Goal: Information Seeking & Learning: Stay updated

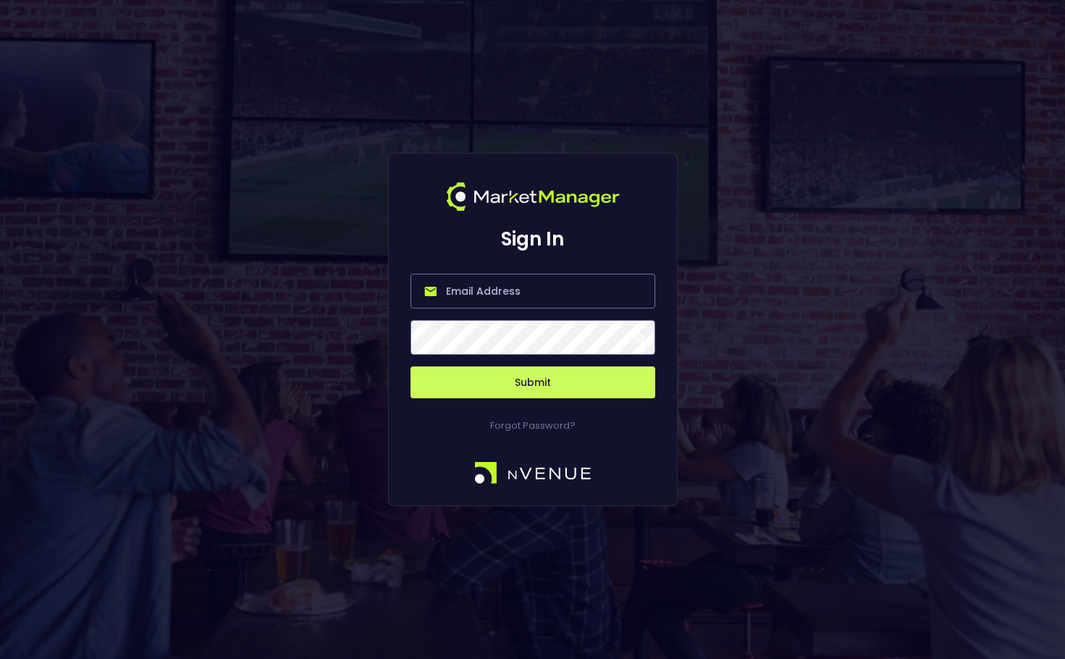
type input "[PERSON_NAME][EMAIL_ADDRESS][DOMAIN_NAME]"
click at [599, 383] on button "Submit" at bounding box center [533, 383] width 245 height 32
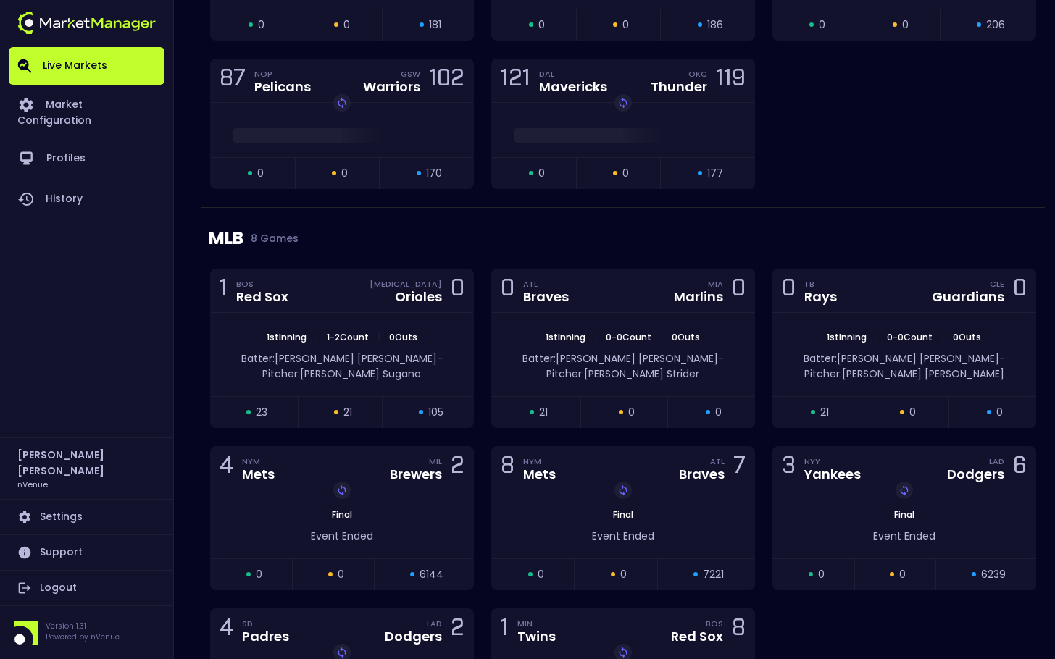
scroll to position [1811, 0]
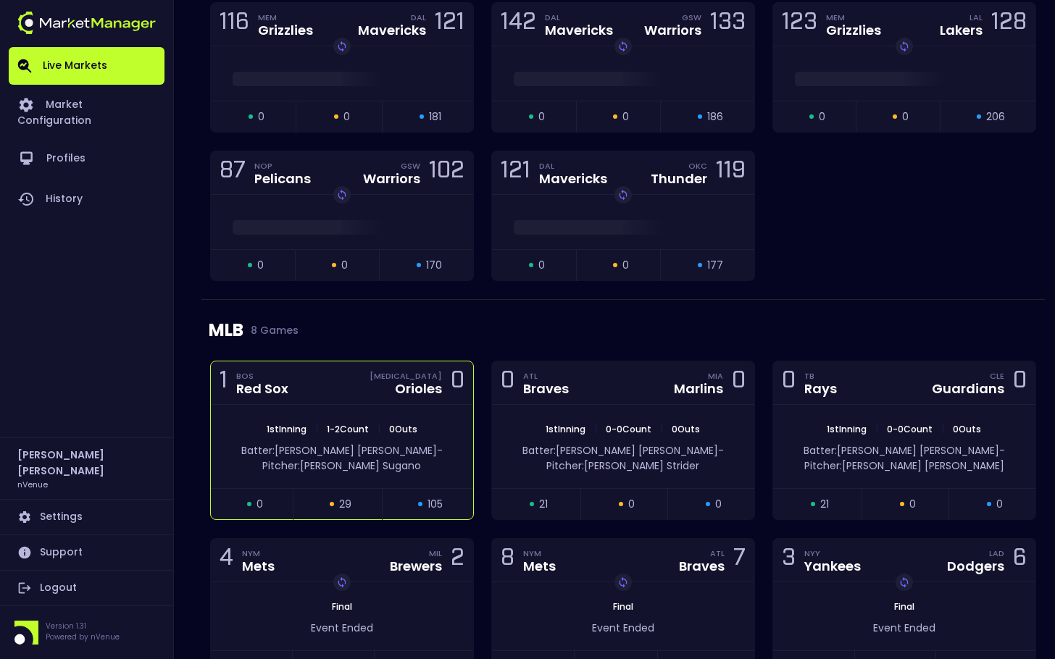
click at [388, 394] on div "1 BOS Red Sox [MEDICAL_DATA] Orioles 0" at bounding box center [342, 382] width 262 height 43
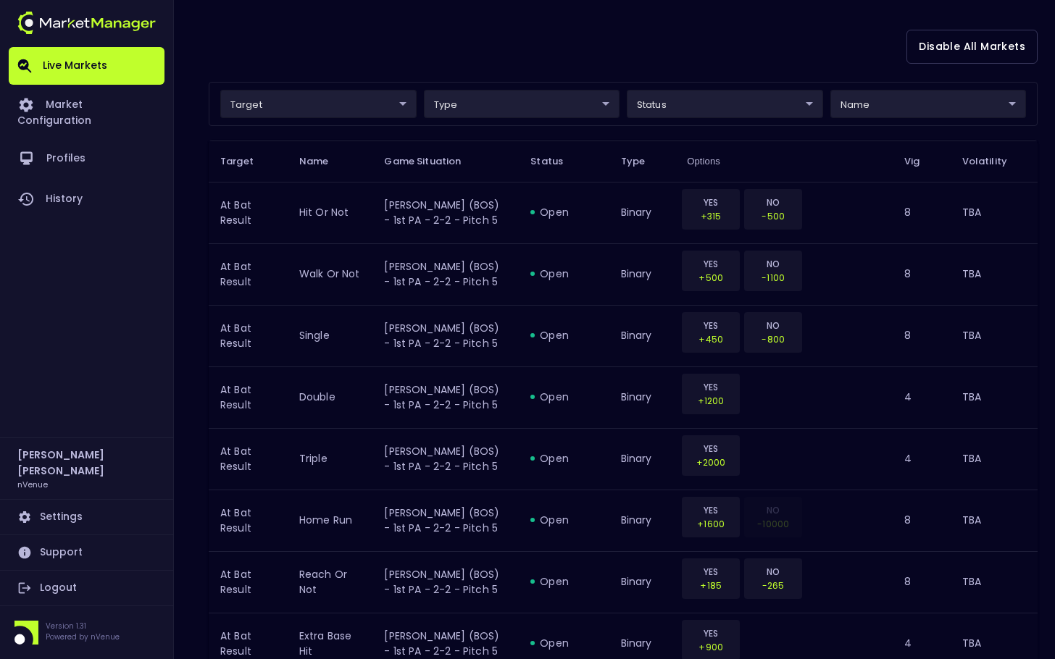
scroll to position [0, 0]
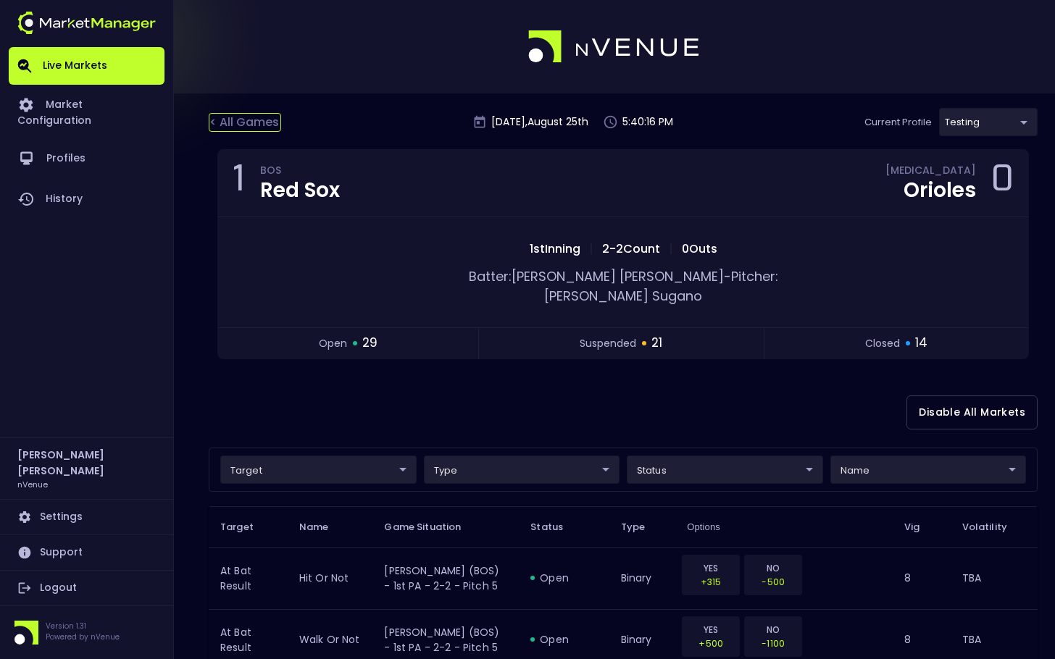
click at [245, 124] on div "< All Games" at bounding box center [245, 122] width 72 height 19
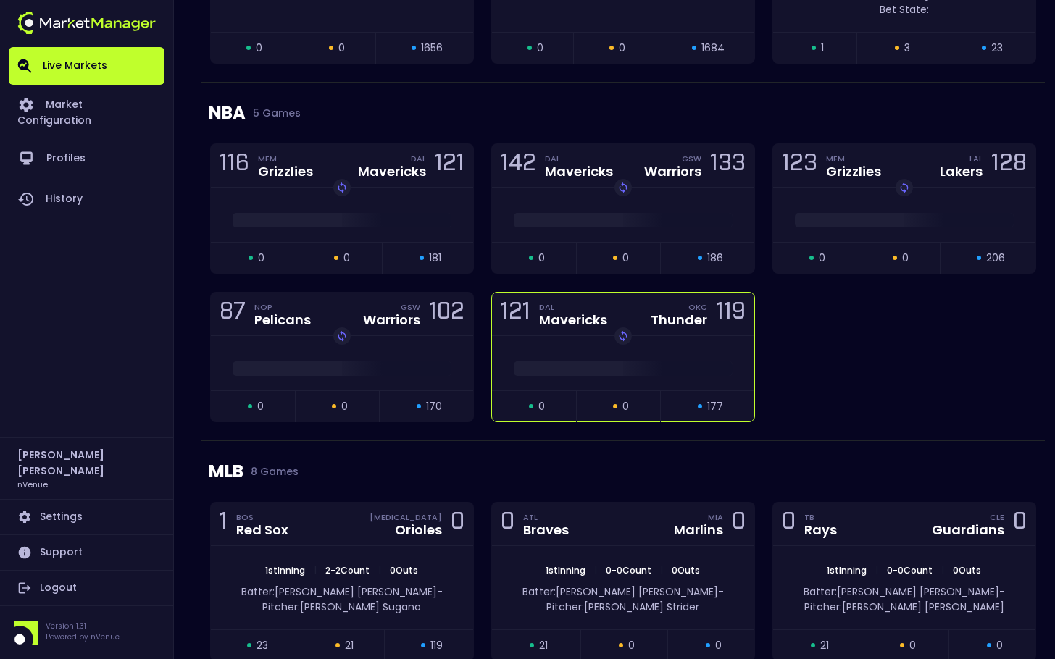
scroll to position [1956, 0]
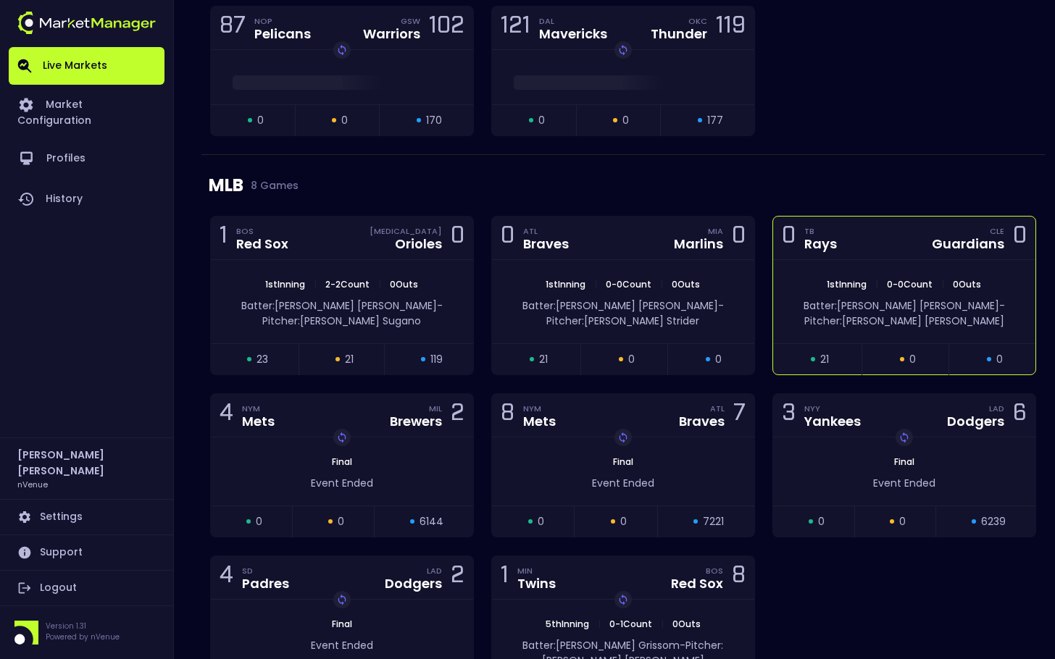
click at [895, 262] on div "1st Inning | 0 - 0 Count | 0 Outs Batter: [PERSON_NAME]: [PERSON_NAME]" at bounding box center [904, 301] width 262 height 83
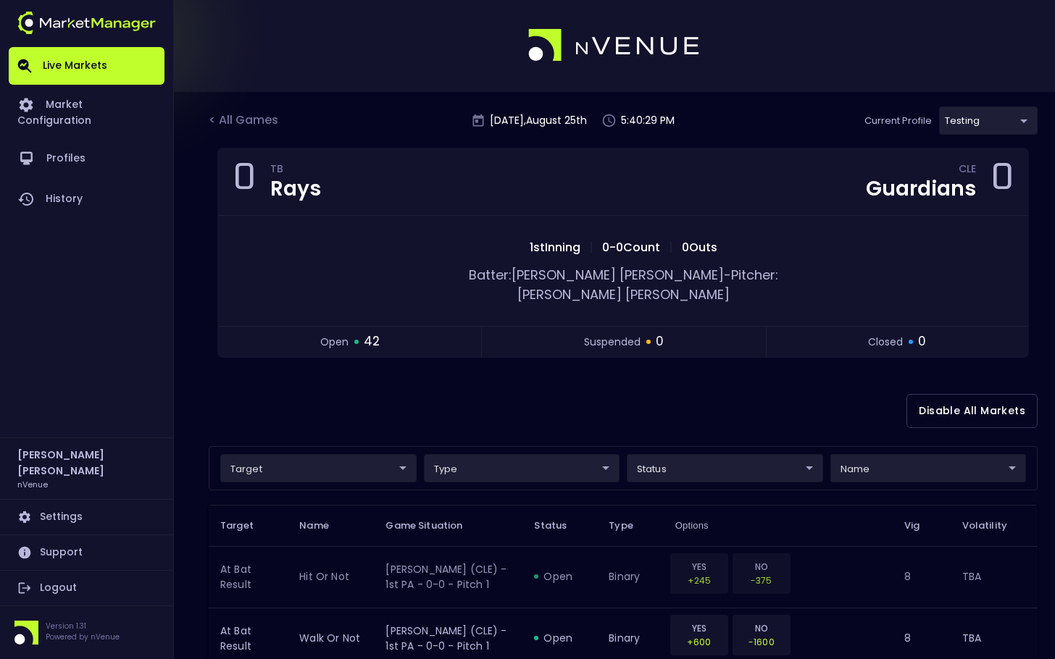
scroll to position [0, 0]
click at [272, 129] on div "< All Games" at bounding box center [245, 122] width 72 height 19
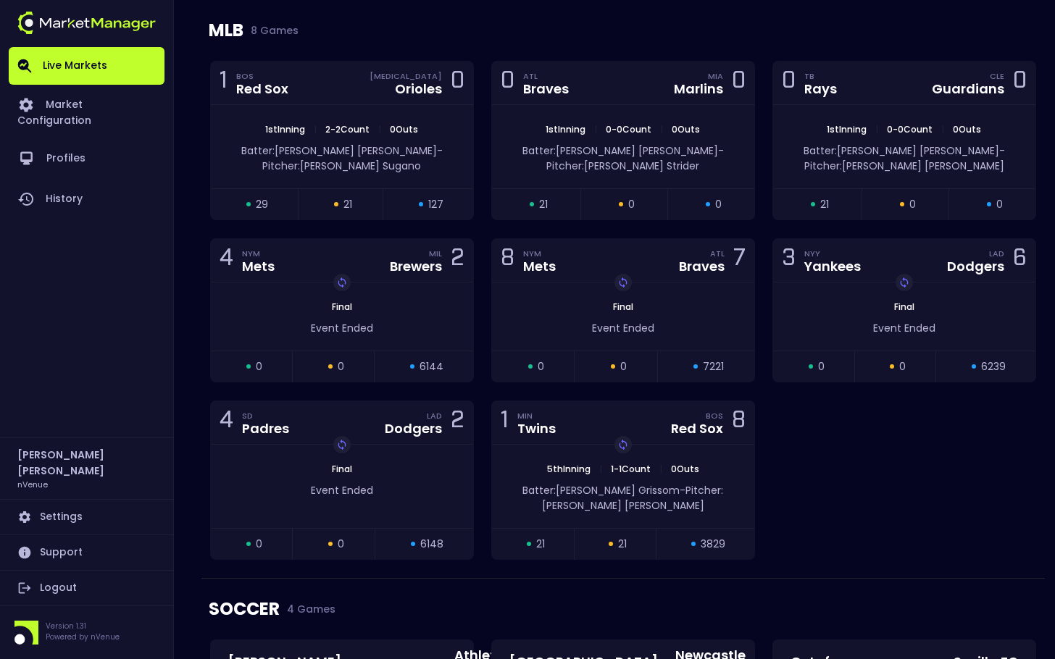
scroll to position [2028, 0]
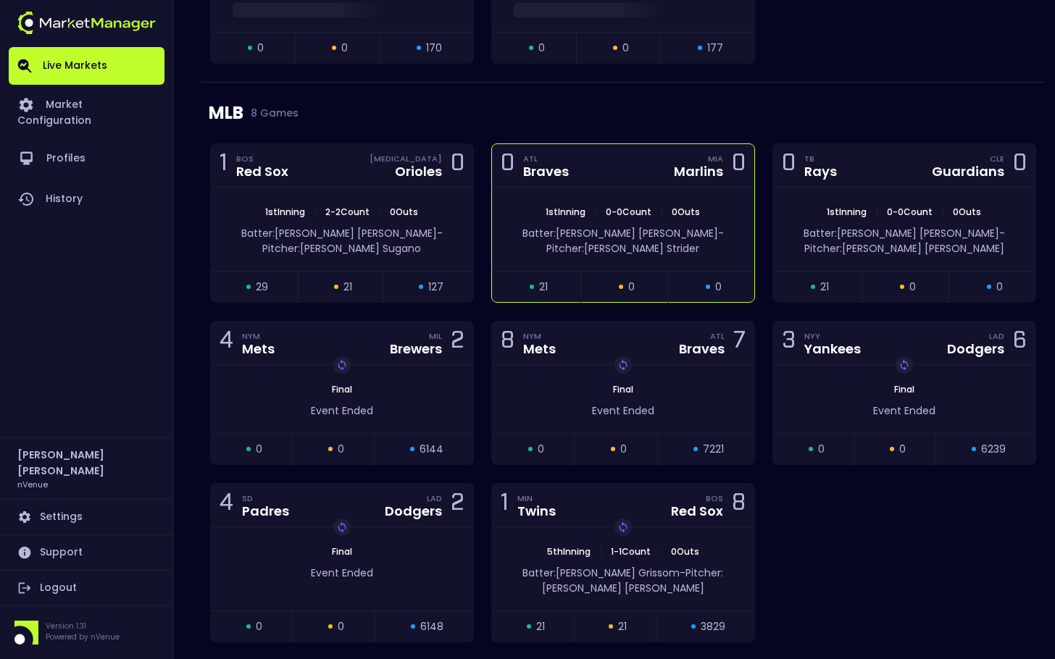
click at [605, 242] on div "Batter: [PERSON_NAME]: [PERSON_NAME]" at bounding box center [623, 241] width 219 height 30
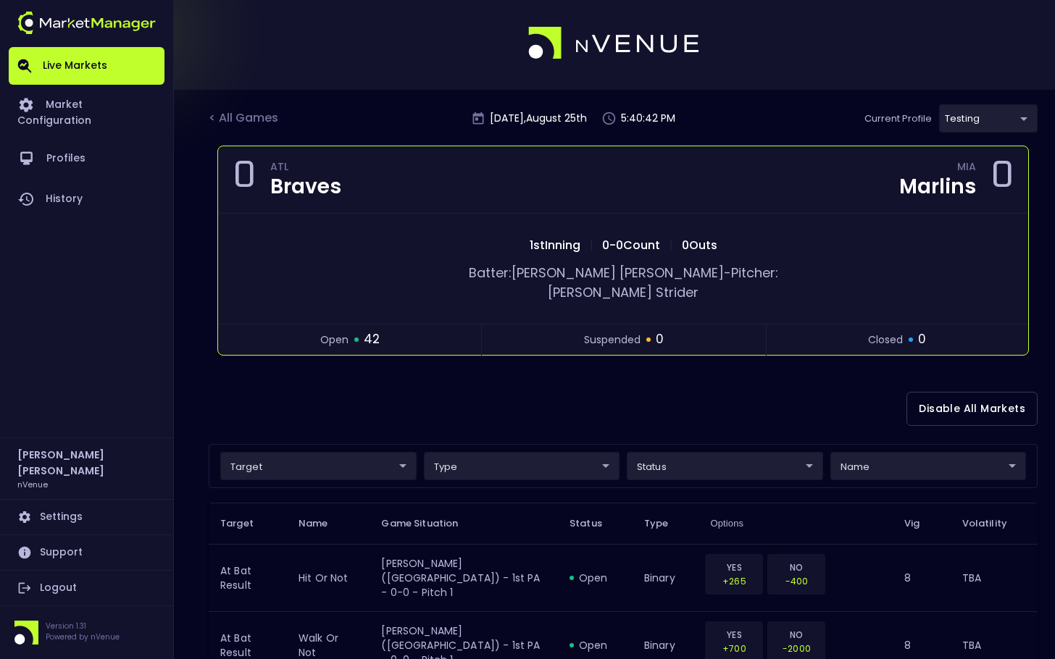
scroll to position [0, 0]
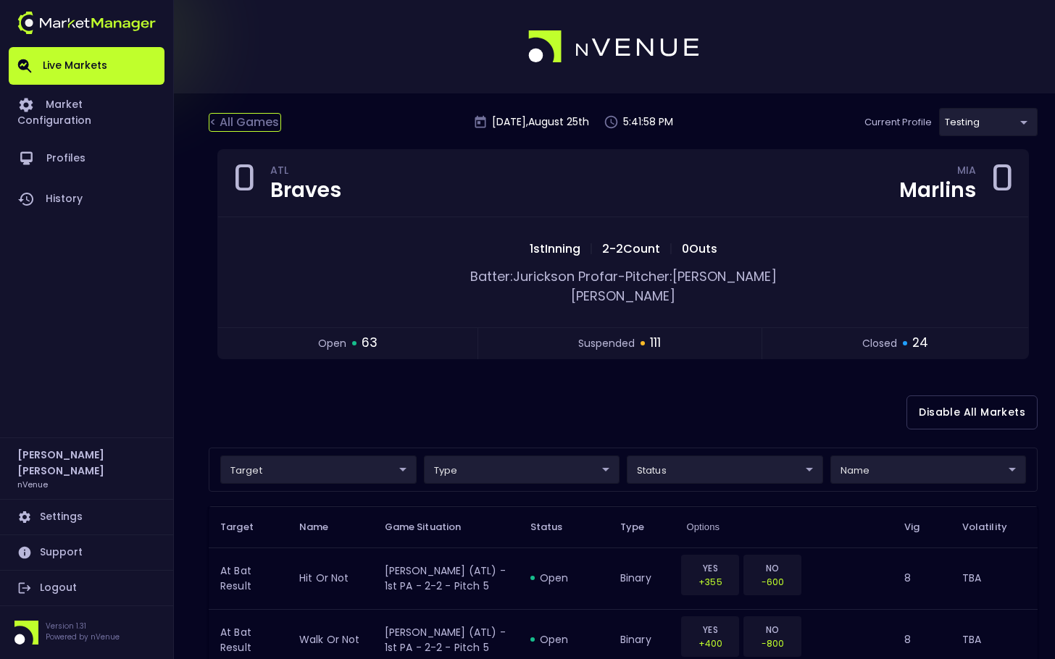
click at [246, 121] on div "< All Games" at bounding box center [245, 122] width 72 height 19
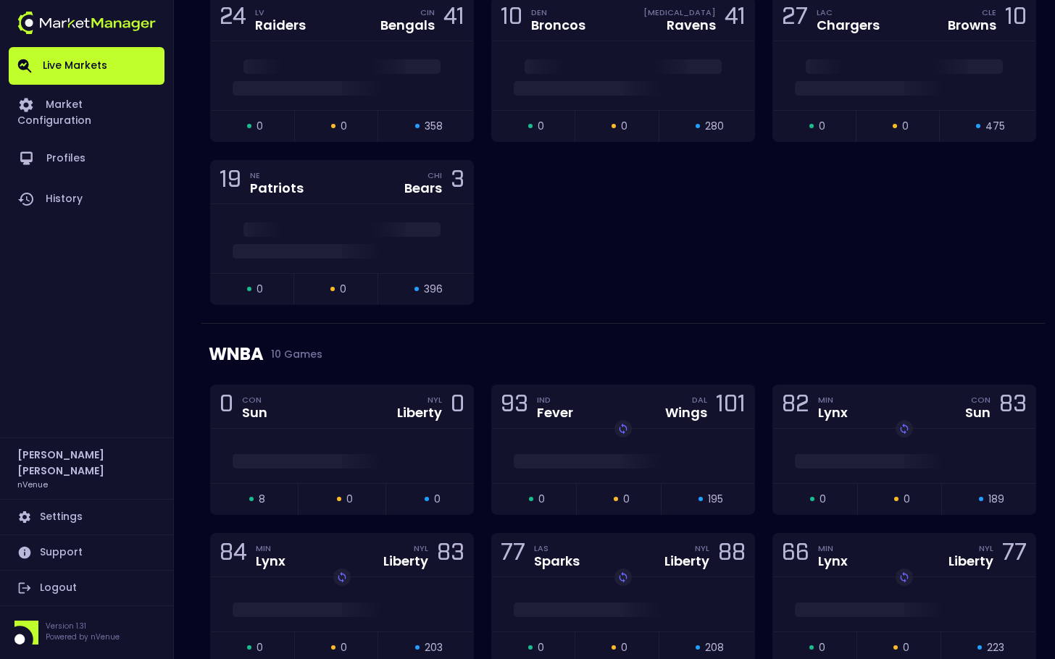
scroll to position [362, 0]
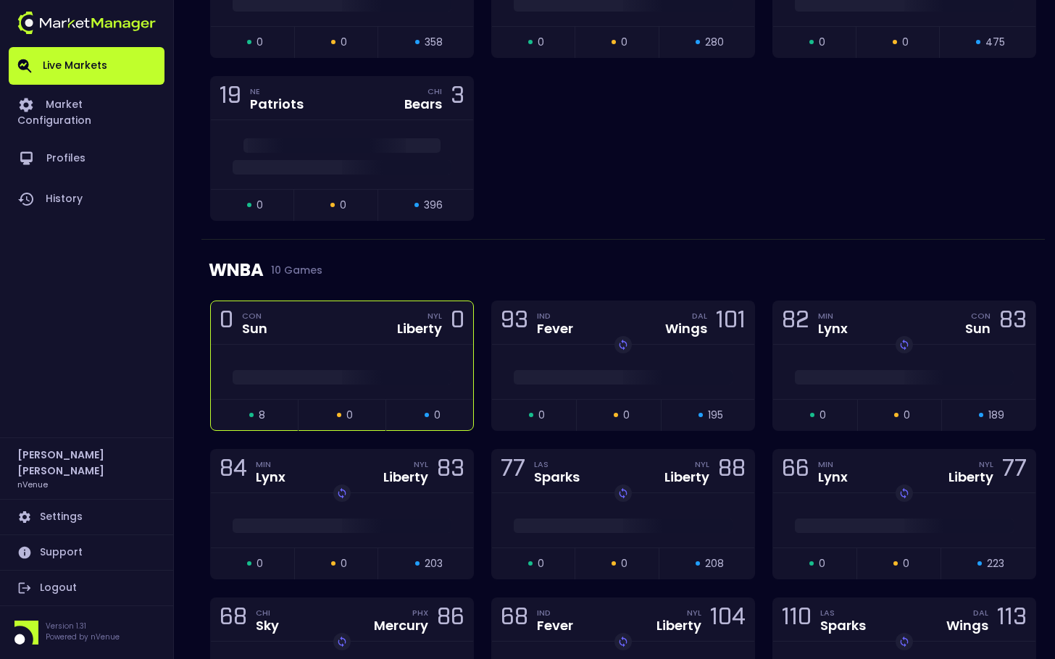
click at [402, 335] on div "Liberty" at bounding box center [419, 328] width 45 height 13
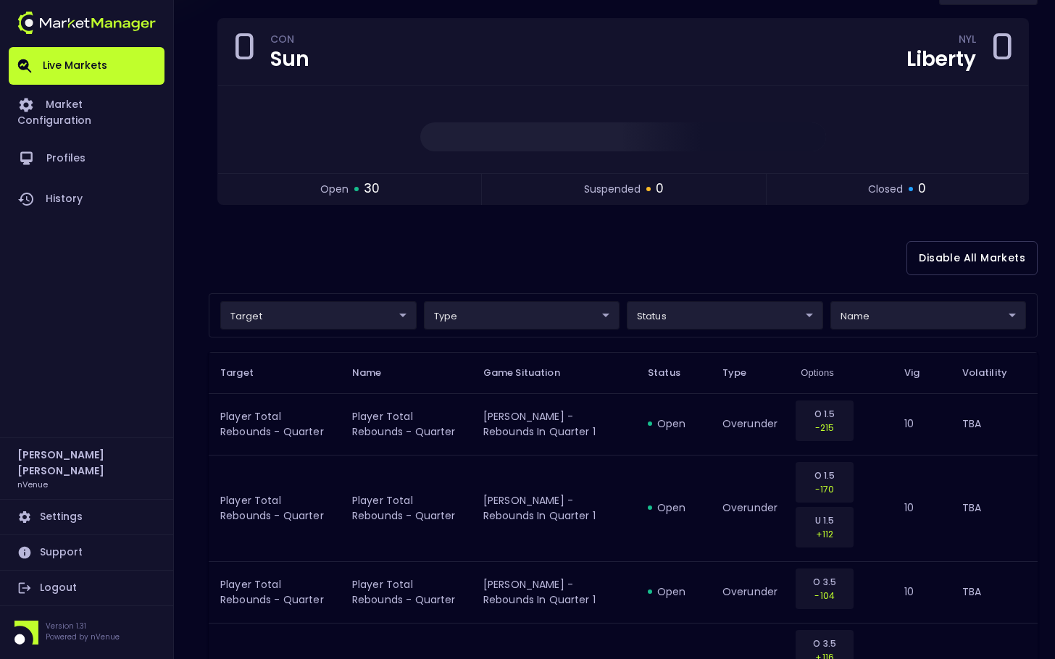
scroll to position [0, 0]
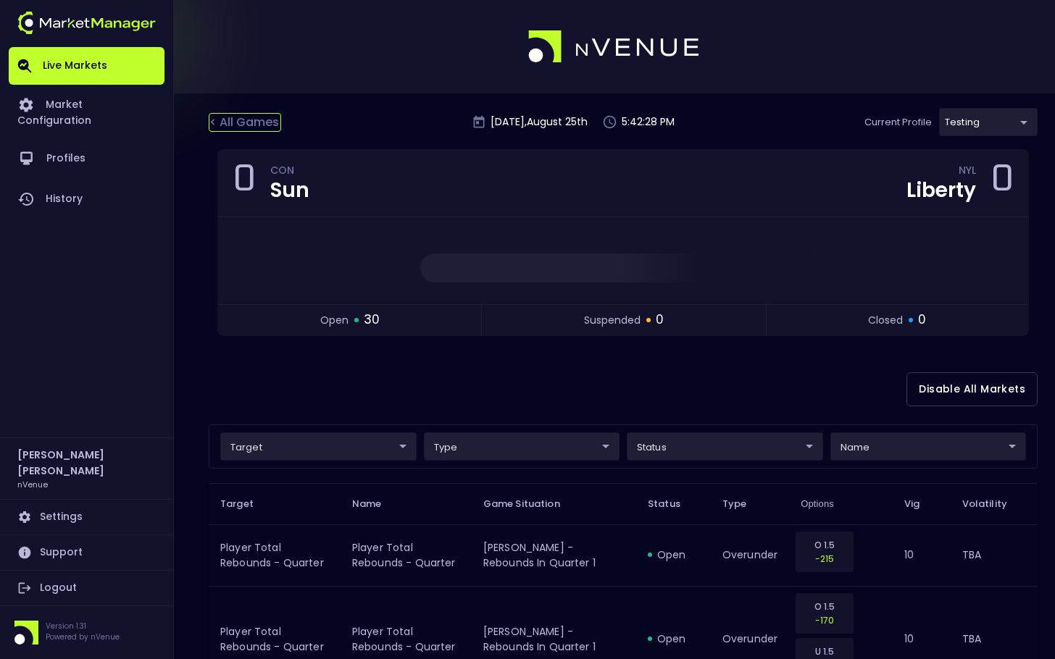
click at [277, 123] on div "< All Games" at bounding box center [245, 122] width 72 height 19
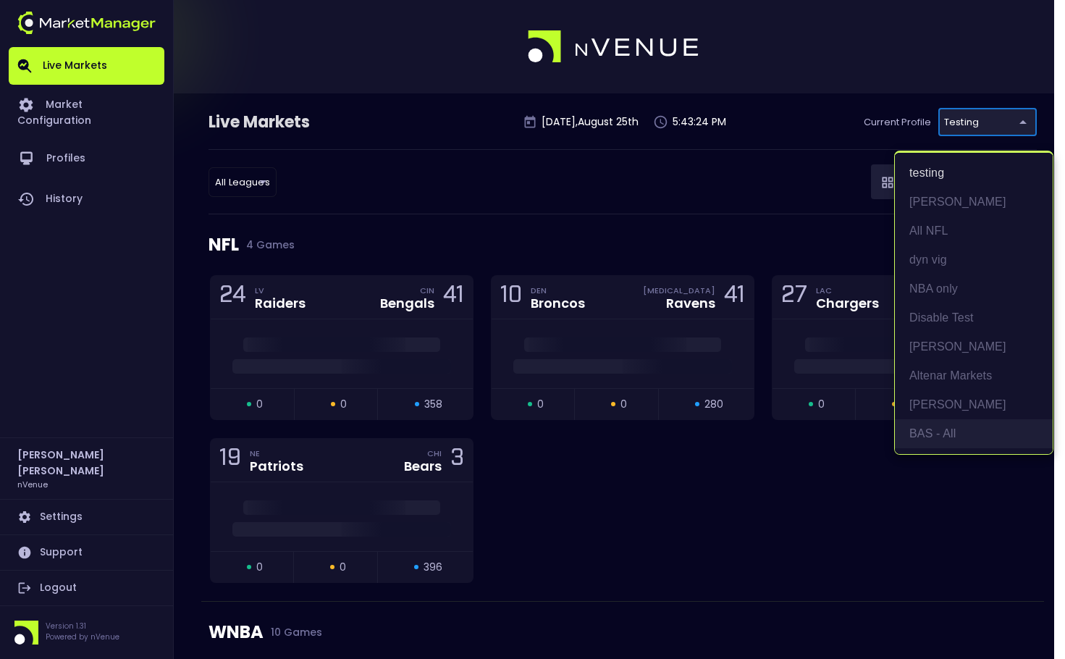
click at [957, 432] on li "BAS - All" at bounding box center [974, 433] width 158 height 29
type input "0d810fa5-e353-4d9c-b11d-31f095cae871"
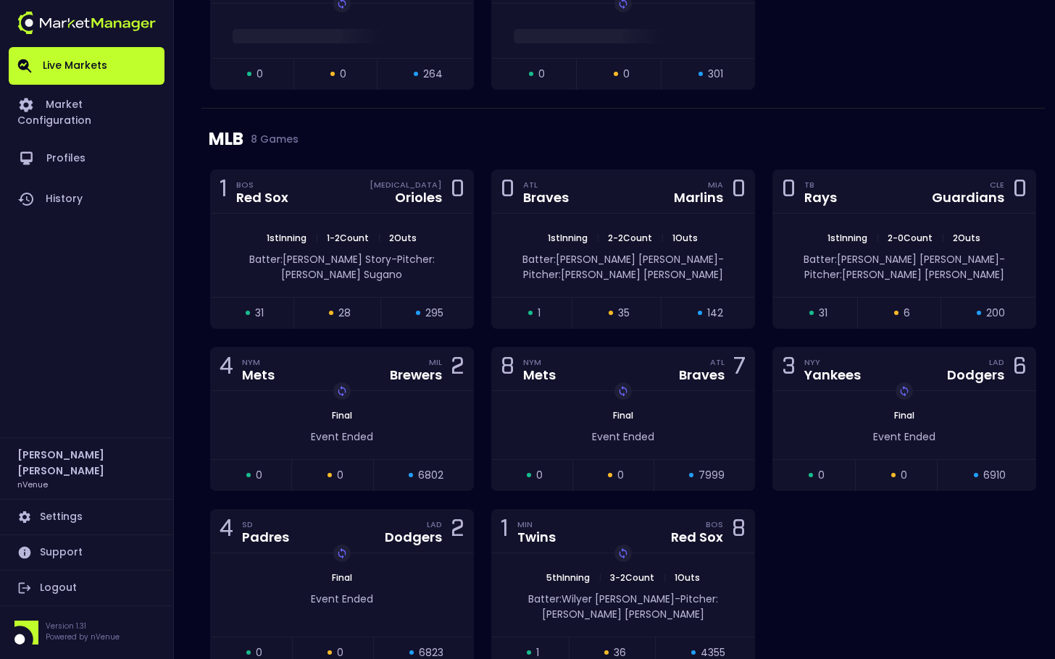
scroll to position [2028, 0]
